Goal: Register for event/course

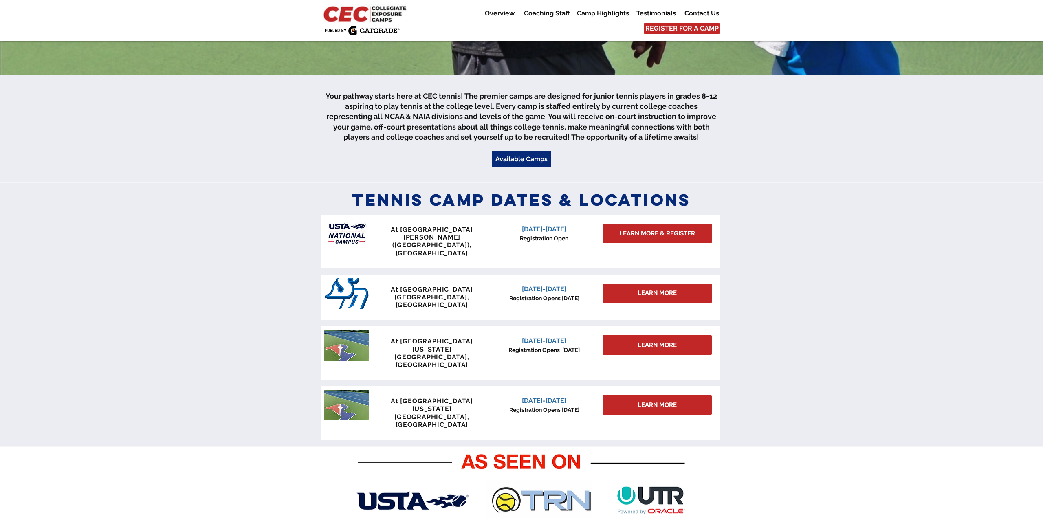
scroll to position [345, 0]
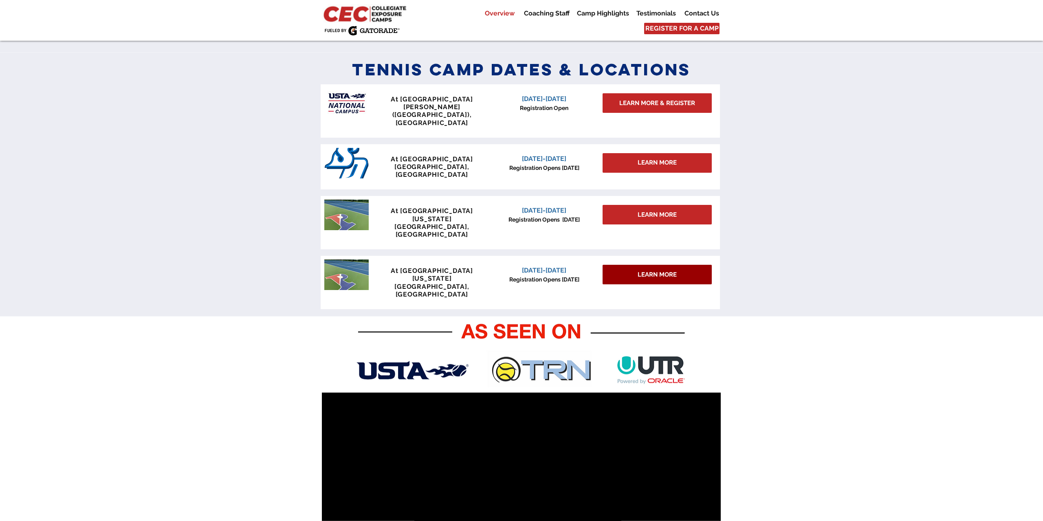
click at [637, 265] on link "LEARN MORE" at bounding box center [657, 275] width 109 height 20
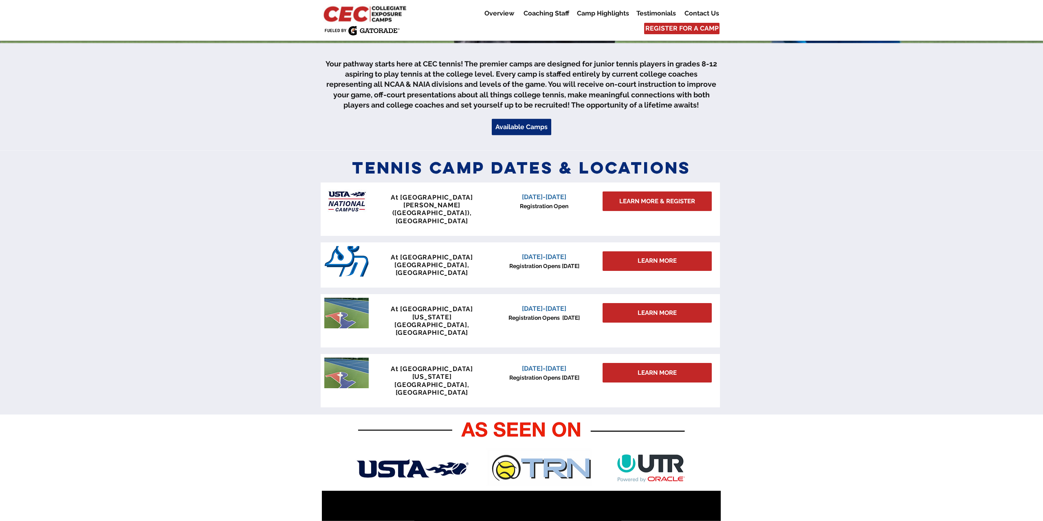
scroll to position [279, 0]
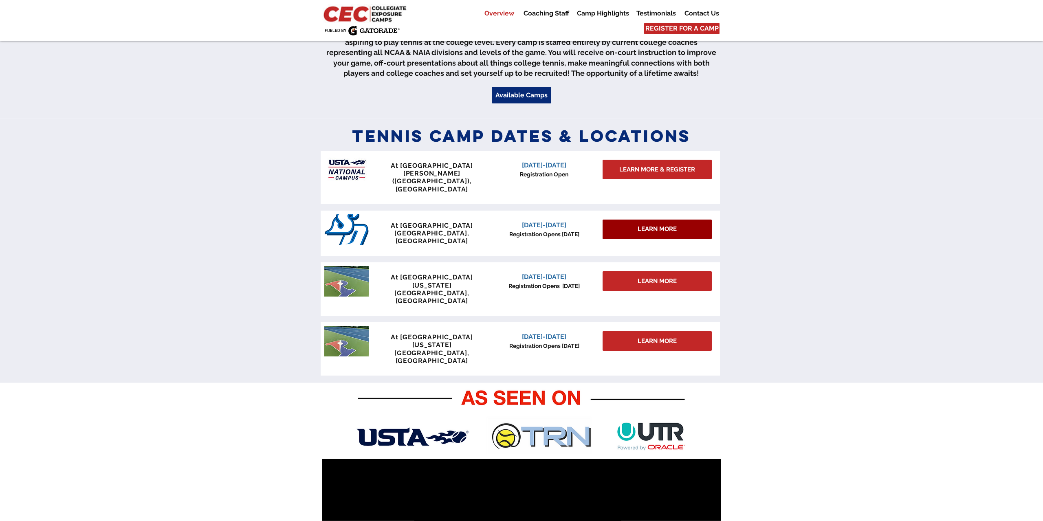
click at [666, 225] on span "LEARN MORE" at bounding box center [657, 229] width 39 height 9
click at [656, 220] on div "LEARN MORE" at bounding box center [657, 230] width 109 height 20
click at [640, 225] on span "LEARN MORE" at bounding box center [657, 229] width 39 height 9
click at [656, 165] on span "LEARN MORE & REGISTER" at bounding box center [657, 169] width 76 height 9
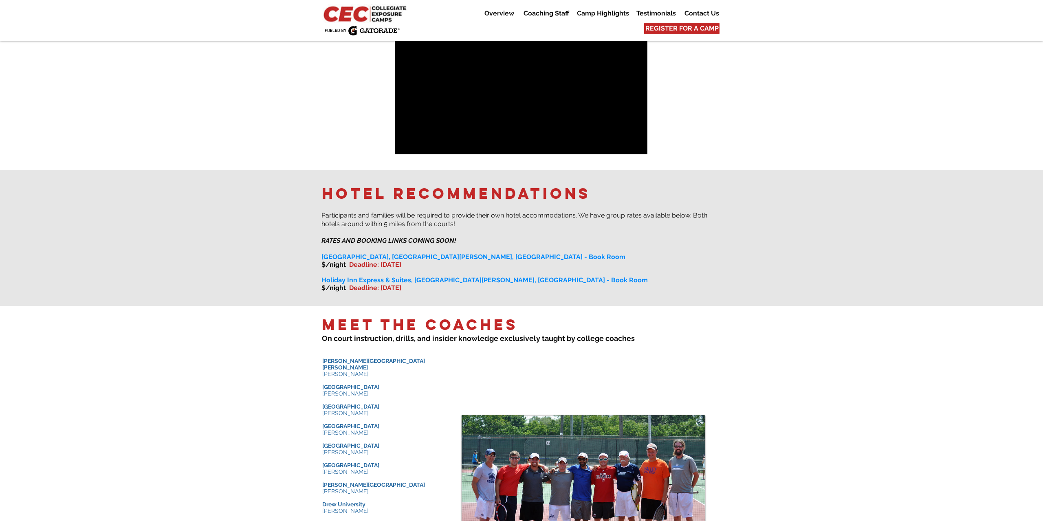
scroll to position [591, 0]
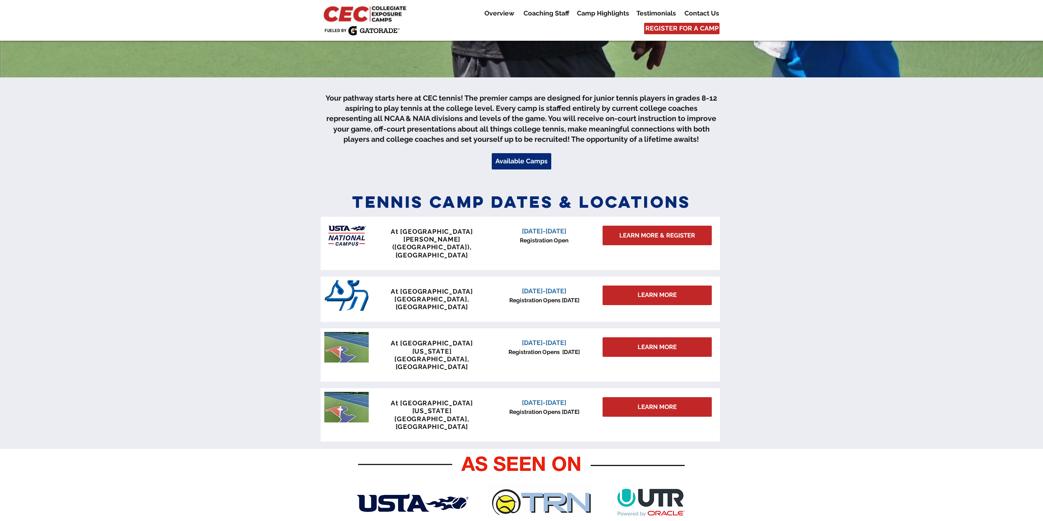
scroll to position [242, 0]
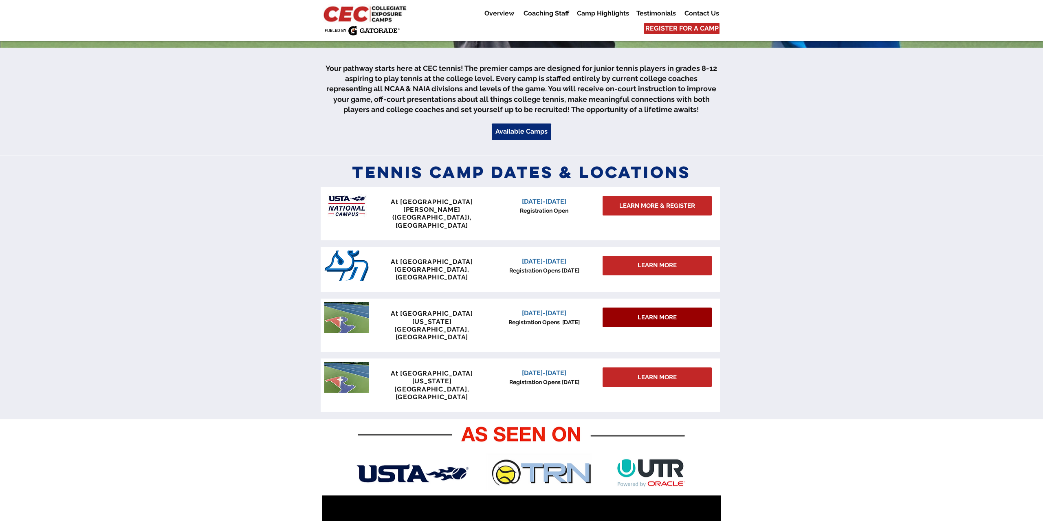
click at [655, 308] on link "LEARN MORE" at bounding box center [657, 318] width 109 height 20
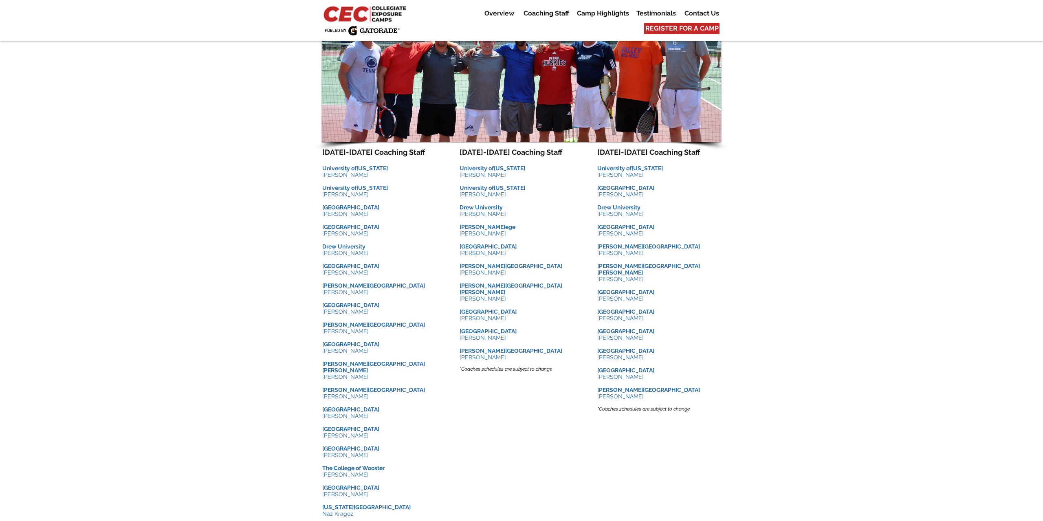
scroll to position [765, 0]
